Goal: Task Accomplishment & Management: Use online tool/utility

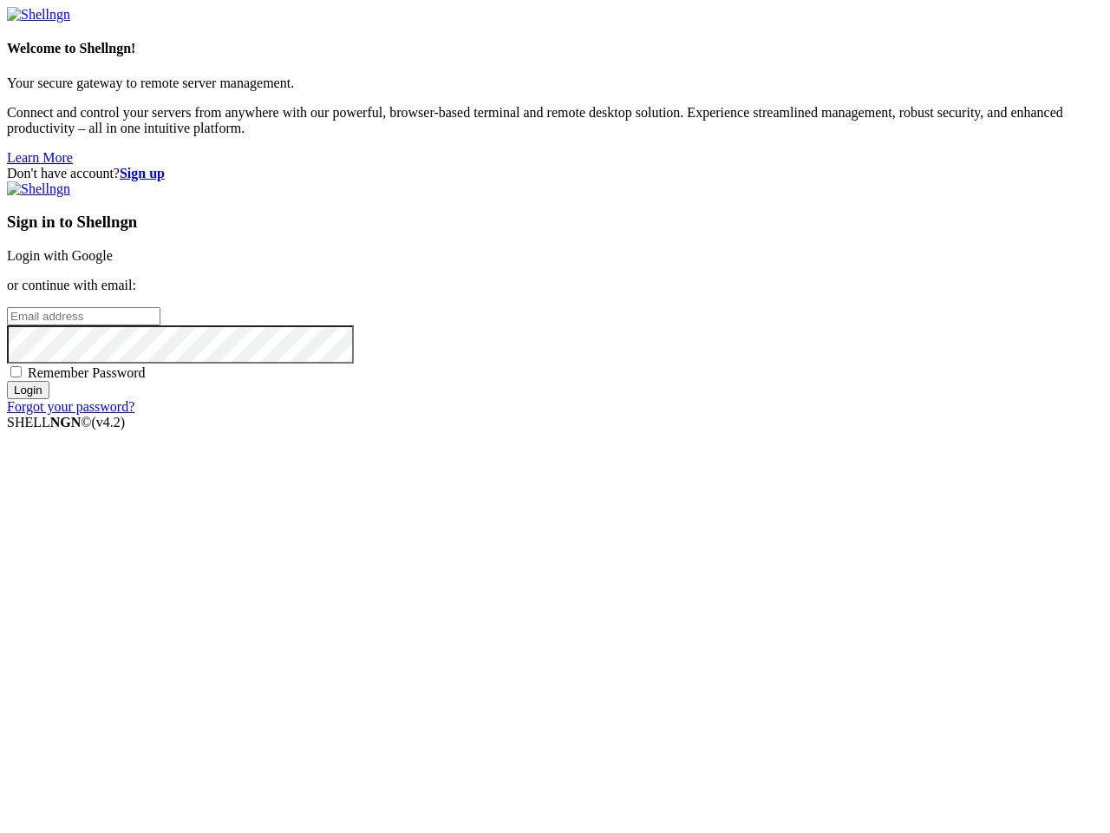
click at [160, 325] on input "email" at bounding box center [84, 316] width 154 height 18
click at [49, 399] on input "Login" at bounding box center [28, 390] width 43 height 18
click at [160, 325] on input "email" at bounding box center [84, 316] width 154 height 18
click at [49, 399] on input "Login" at bounding box center [28, 390] width 43 height 18
